Goal: Task Accomplishment & Management: Use online tool/utility

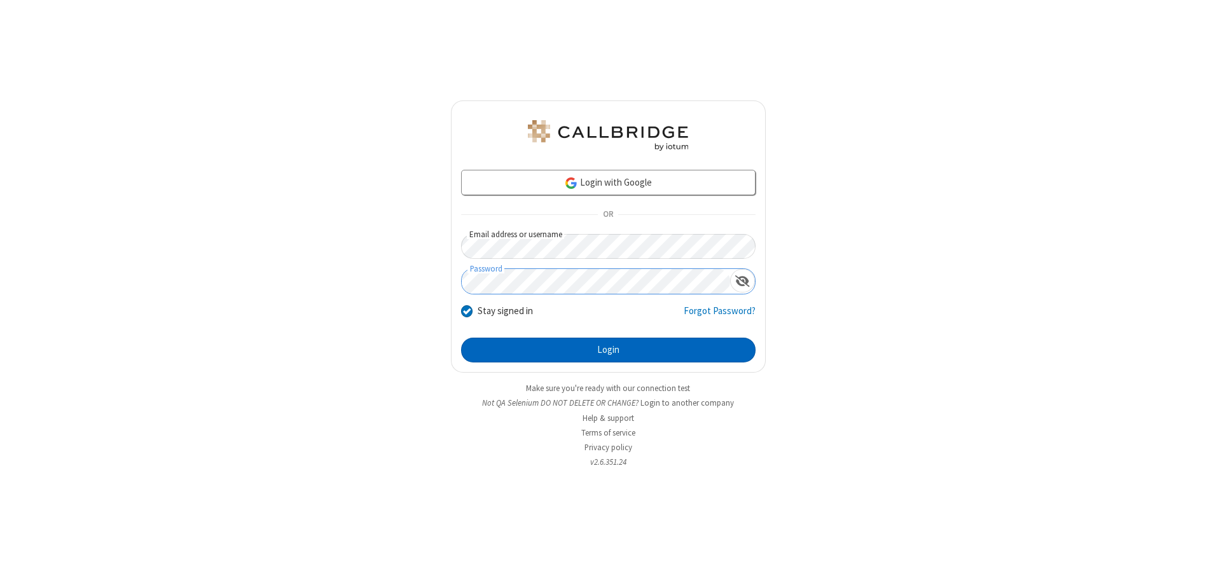
click at [608, 350] on button "Login" at bounding box center [608, 350] width 294 height 25
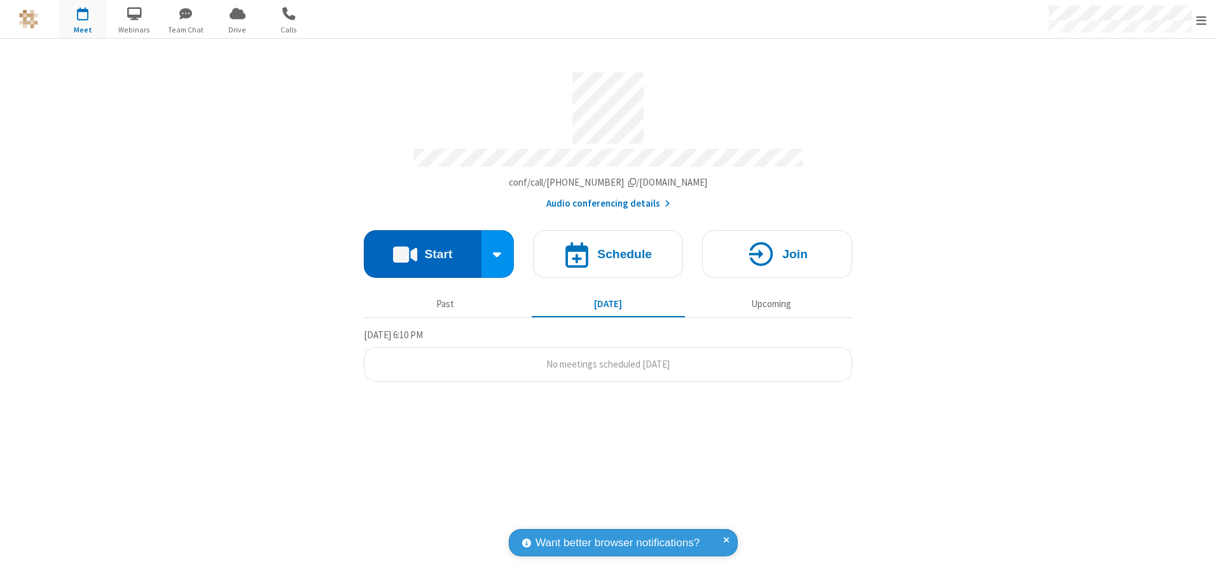
click at [422, 249] on button "Start" at bounding box center [423, 254] width 118 height 48
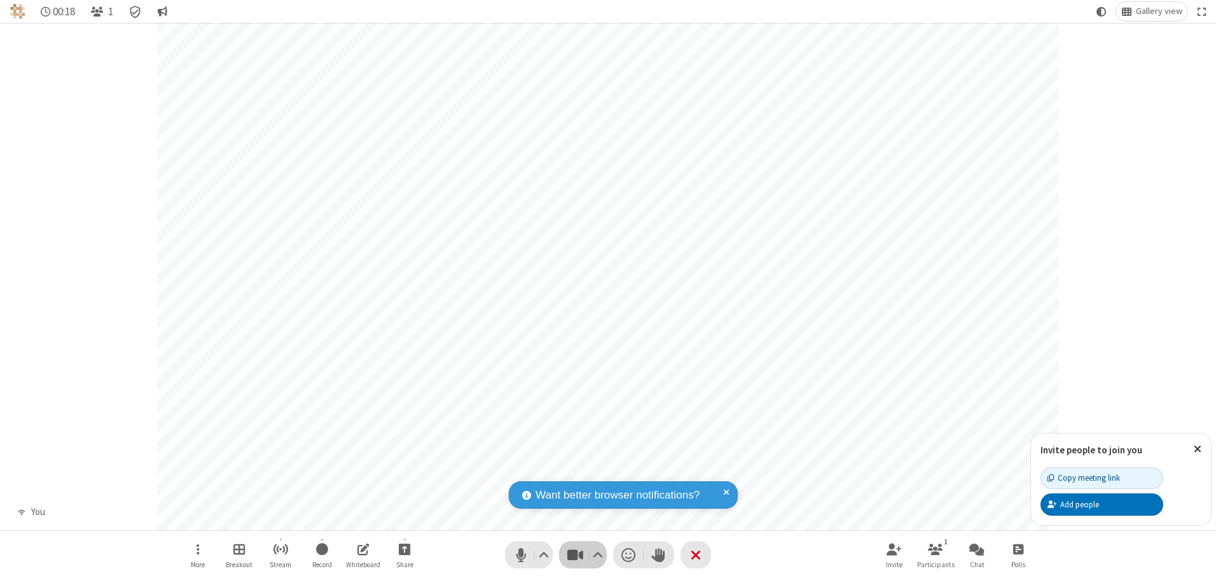
click at [575, 555] on span "Stop video (Alt+V)" at bounding box center [574, 555] width 19 height 18
click at [575, 555] on span "Start video (Alt+V)" at bounding box center [574, 555] width 19 height 18
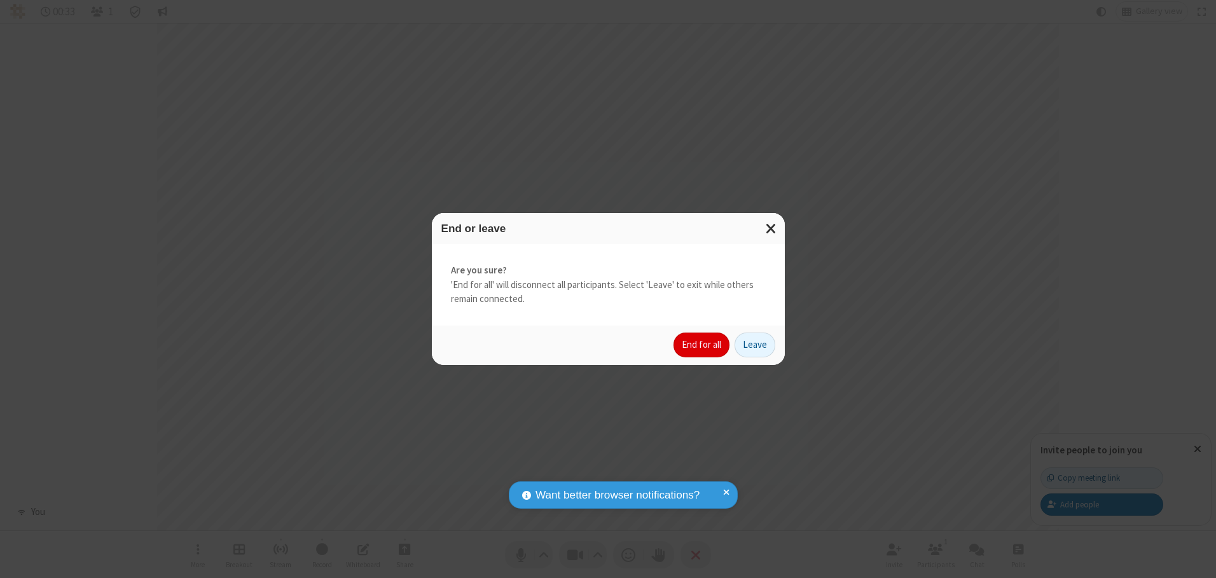
click at [702, 345] on button "End for all" at bounding box center [702, 345] width 56 height 25
